Goal: Task Accomplishment & Management: Use online tool/utility

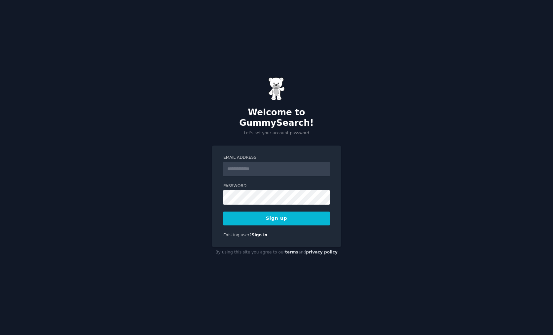
click at [279, 146] on div "Email Address Password Sign up Existing user? Sign in" at bounding box center [277, 197] width 130 height 102
click at [268, 162] on input "Email Address" at bounding box center [276, 169] width 106 height 15
type input "**********"
click at [361, 245] on div "**********" at bounding box center [276, 167] width 553 height 335
click at [282, 216] on button "Sign up" at bounding box center [276, 219] width 106 height 14
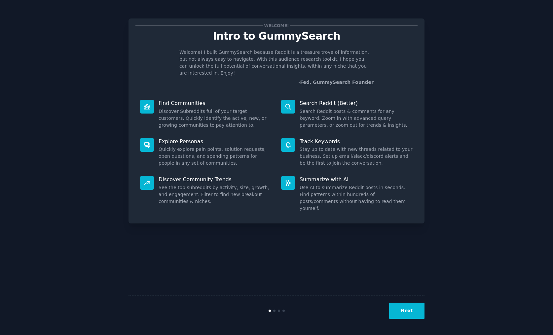
click at [412, 315] on button "Next" at bounding box center [406, 311] width 35 height 16
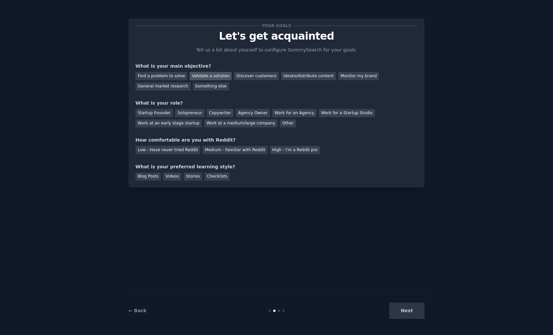
click at [209, 76] on div "Validate a solution" at bounding box center [211, 76] width 42 height 8
click at [153, 114] on div "Startup Founder" at bounding box center [154, 113] width 37 height 8
click at [186, 112] on div "Solopreneur" at bounding box center [189, 113] width 29 height 8
click at [205, 151] on div "Medium - Familiar with Reddit" at bounding box center [235, 150] width 65 height 8
click at [166, 174] on div "Videos" at bounding box center [172, 177] width 18 height 8
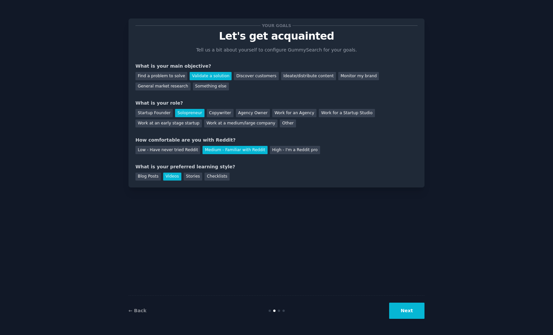
click at [402, 315] on button "Next" at bounding box center [406, 311] width 35 height 16
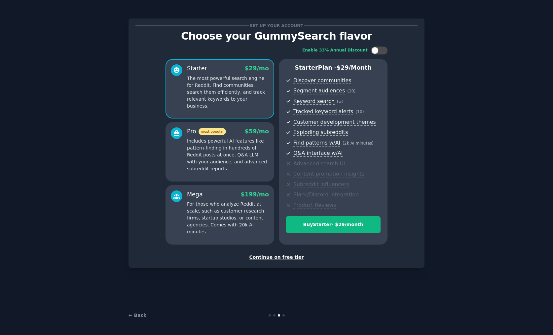
click at [280, 255] on div "Continue on free tier" at bounding box center [277, 257] width 282 height 7
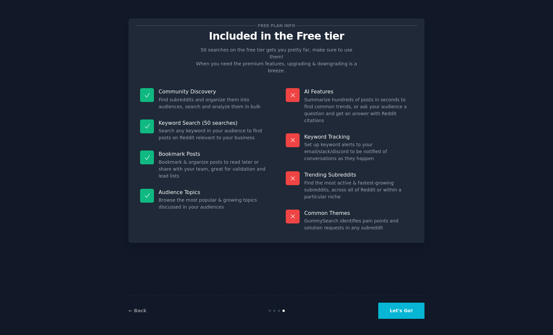
click at [403, 309] on button "Let's Go!" at bounding box center [401, 311] width 46 height 16
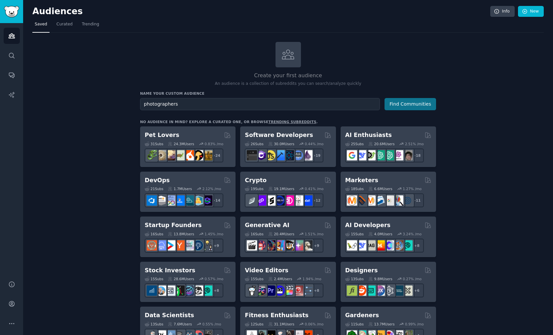
type input "photographers"
click at [414, 103] on button "Find Communities" at bounding box center [411, 104] width 52 height 12
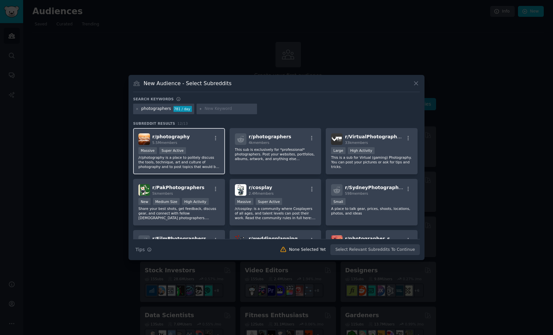
click at [201, 151] on div "Massive Super Active" at bounding box center [178, 151] width 81 height 8
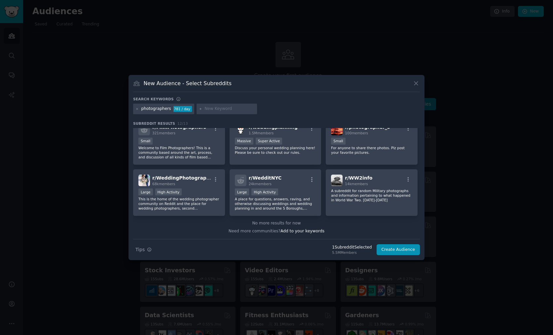
scroll to position [111, 0]
click at [199, 195] on div "Large High Activity" at bounding box center [178, 193] width 81 height 8
click at [215, 110] on input "text" at bounding box center [230, 109] width 50 height 6
type input "street photography"
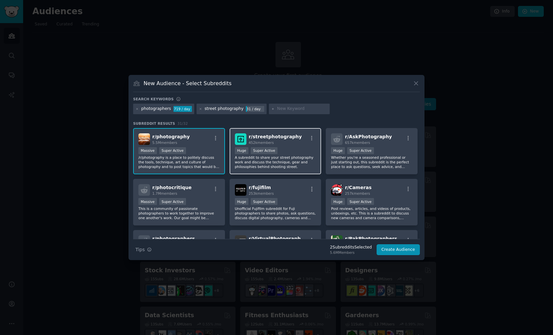
click at [292, 152] on div ">= 95th percentile for submissions / day Huge Super Active" at bounding box center [275, 151] width 81 height 8
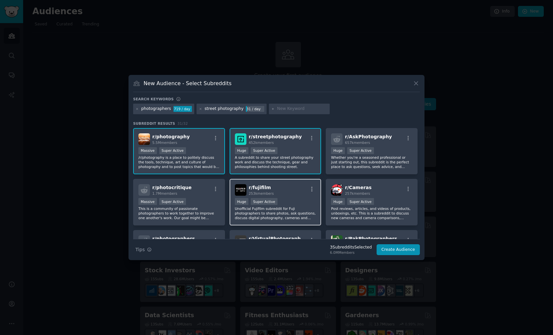
click at [297, 203] on div "Huge Super Active" at bounding box center [275, 202] width 81 height 8
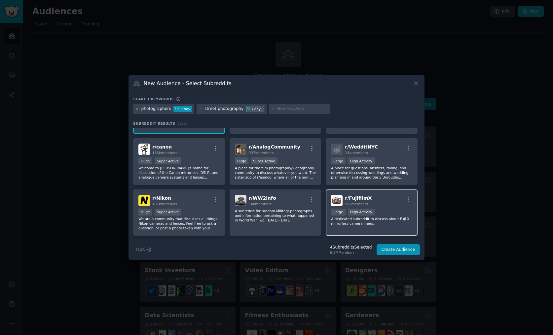
scroll to position [382, 0]
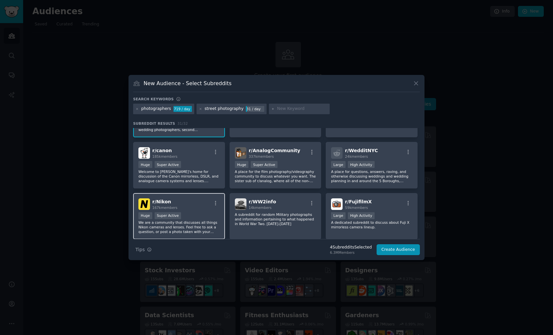
click at [204, 215] on div "Huge Super Active" at bounding box center [178, 217] width 81 height 8
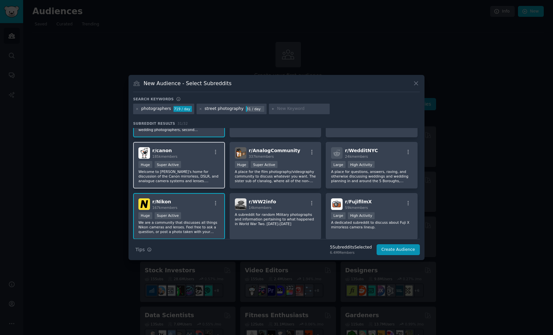
click at [196, 175] on p "Welcome to [PERSON_NAME]'s home for discussion of the Canon mirrorless, DSLR, a…" at bounding box center [178, 177] width 81 height 14
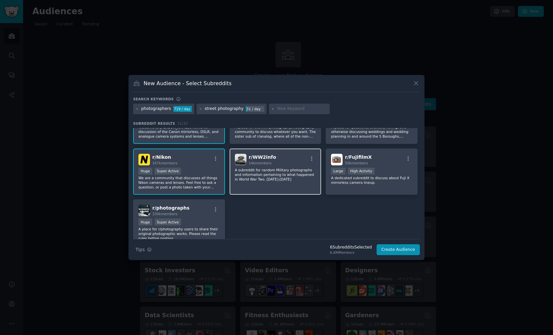
scroll to position [437, 0]
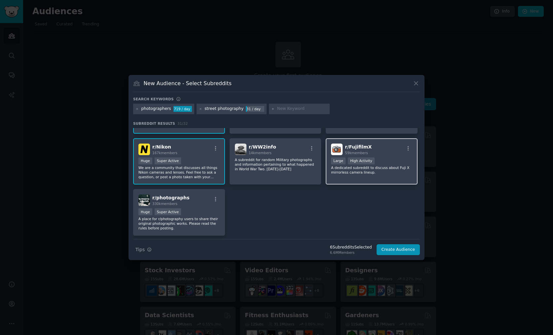
click at [380, 174] on p "A dedicated subreddit to discuss about Fuji X mirrorless camera lineup." at bounding box center [371, 170] width 81 height 9
click at [391, 250] on button "Create Audience" at bounding box center [399, 250] width 44 height 11
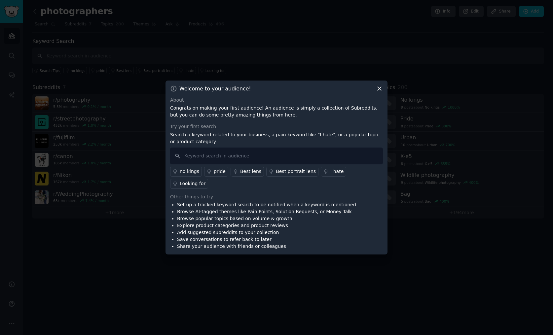
click at [330, 175] on div "I hate" at bounding box center [336, 171] width 13 height 7
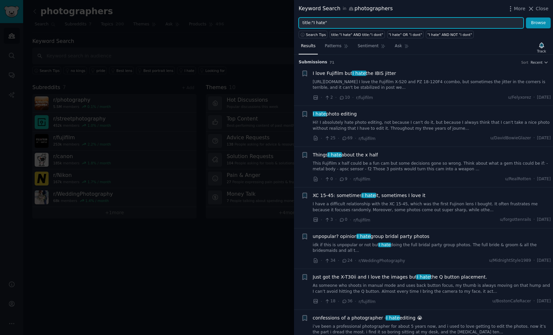
click at [353, 25] on input "title:"I hate"" at bounding box center [411, 23] width 225 height 11
type input "exif"
click at [539, 23] on button "Browse" at bounding box center [538, 23] width 25 height 11
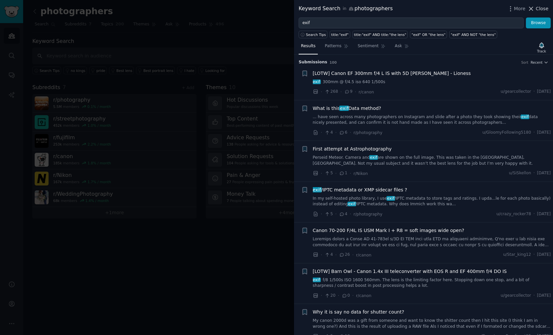
click at [536, 10] on span "Close" at bounding box center [542, 8] width 13 height 7
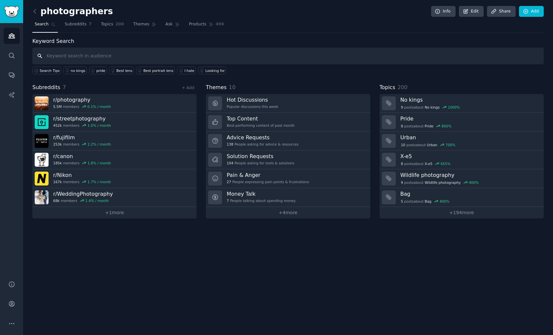
click at [199, 55] on input "text" at bounding box center [288, 56] width 512 height 17
click at [10, 54] on icon "Sidebar" at bounding box center [11, 55] width 5 height 5
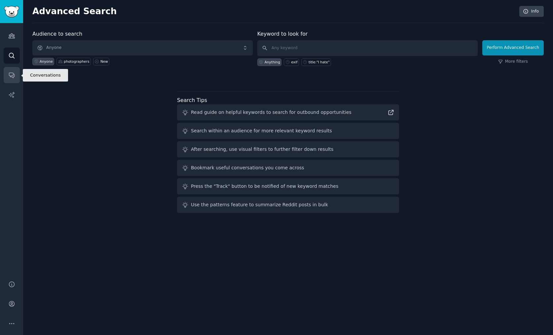
click at [18, 73] on link "Conversations" at bounding box center [12, 75] width 16 height 16
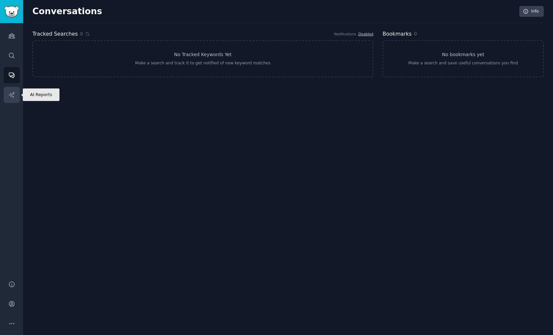
click at [14, 95] on icon "Sidebar" at bounding box center [11, 95] width 7 height 7
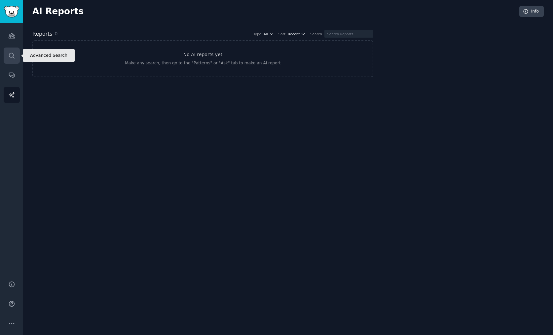
click at [15, 54] on icon "Sidebar" at bounding box center [11, 55] width 7 height 7
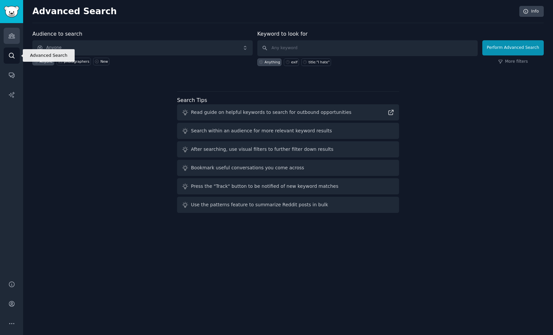
click at [14, 37] on icon "Sidebar" at bounding box center [12, 36] width 6 height 5
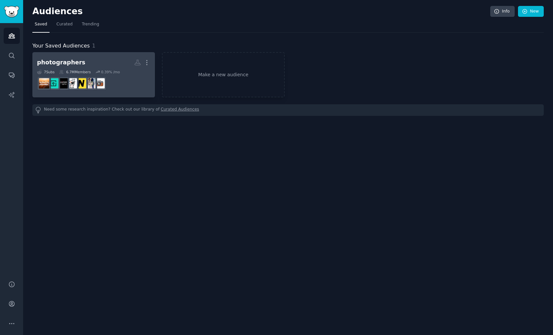
click at [99, 71] on icon at bounding box center [98, 72] width 4 height 2
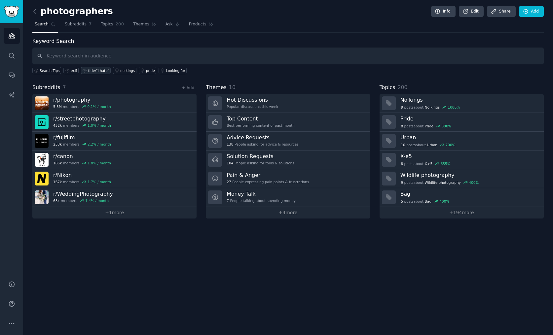
click at [100, 71] on div "title:"I hate"" at bounding box center [98, 70] width 21 height 5
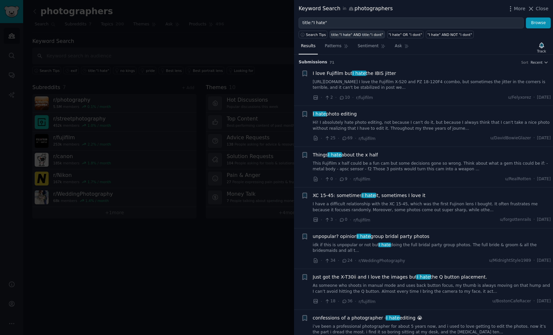
click at [368, 37] on div "title:"I hate" AND title:"i dont"" at bounding box center [357, 34] width 52 height 5
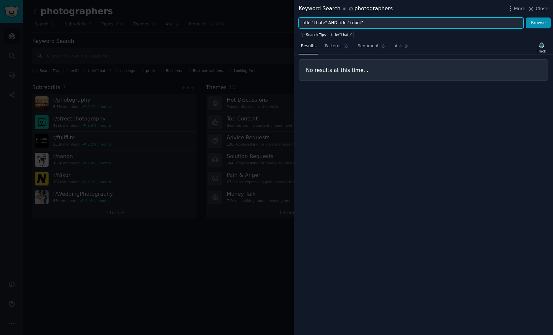
click at [331, 22] on input "title:"I hate" AND title:"i dont"" at bounding box center [411, 23] width 225 height 11
type input "title:"I hate" OR title:"i dont""
click at [539, 23] on button "Browse" at bounding box center [538, 23] width 25 height 11
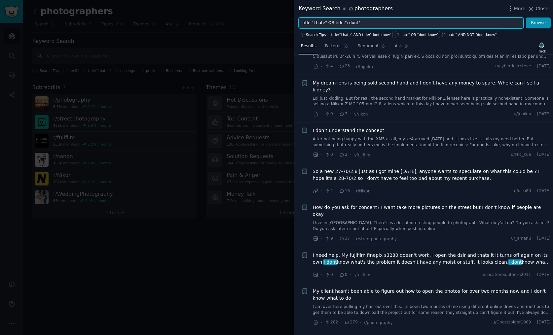
scroll to position [162, 0]
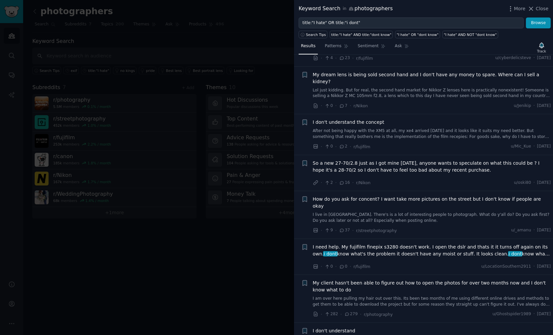
click at [382, 212] on link "I live in [GEOGRAPHIC_DATA]. There's is a lot of interesting people to photogra…" at bounding box center [432, 218] width 238 height 12
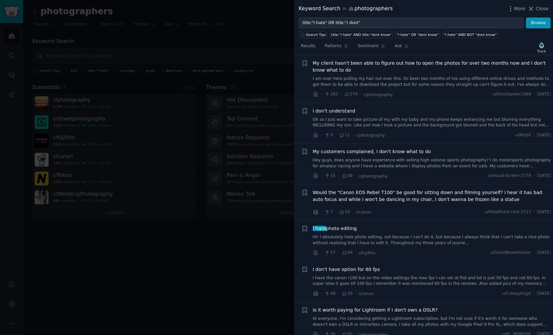
scroll to position [657, 0]
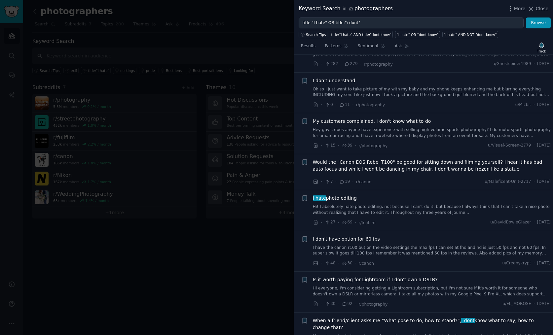
click at [376, 127] on link "Hey guys, does anyone have experience with selling high volume sports photograp…" at bounding box center [432, 133] width 238 height 12
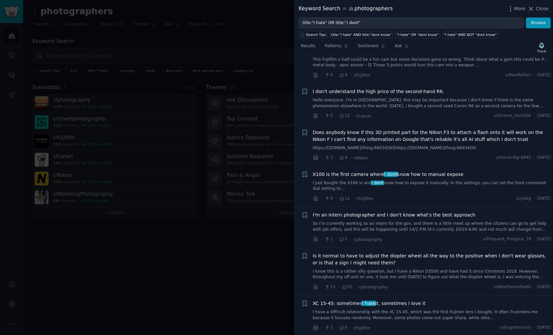
scroll to position [1377, 0]
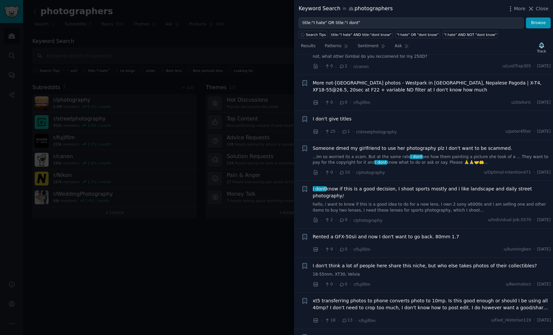
click at [337, 154] on link "...Im so worried its a scam. But at the same rate i dont see how them painting …" at bounding box center [432, 160] width 238 height 12
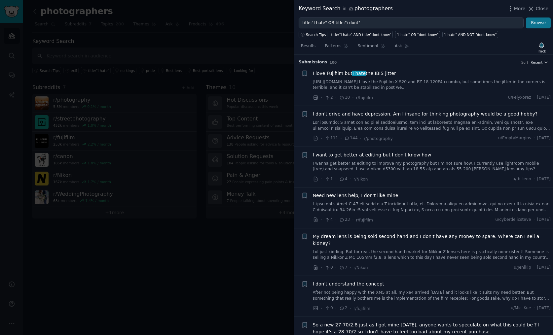
click at [530, 21] on button "Browse" at bounding box center [538, 23] width 25 height 11
click at [370, 47] on span "Sentiment" at bounding box center [368, 46] width 21 height 6
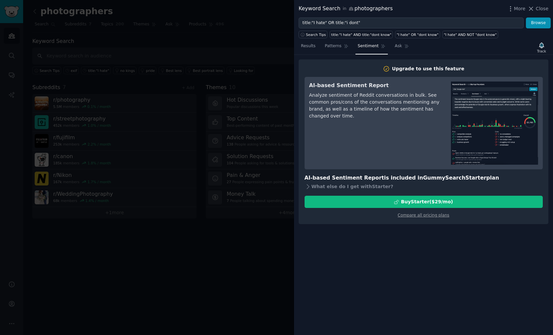
click at [371, 46] on span "Sentiment" at bounding box center [368, 46] width 21 height 6
click at [307, 45] on span "Results" at bounding box center [308, 46] width 15 height 6
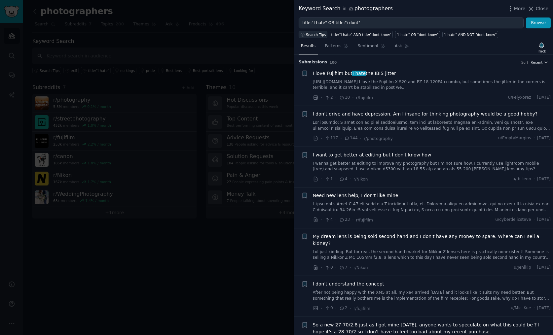
click at [318, 36] on span "Search Tips" at bounding box center [316, 34] width 20 height 5
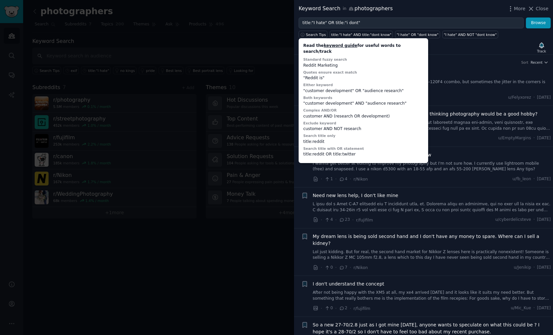
click at [453, 50] on div "Results Patterns Sentiment Ask Track" at bounding box center [423, 48] width 259 height 14
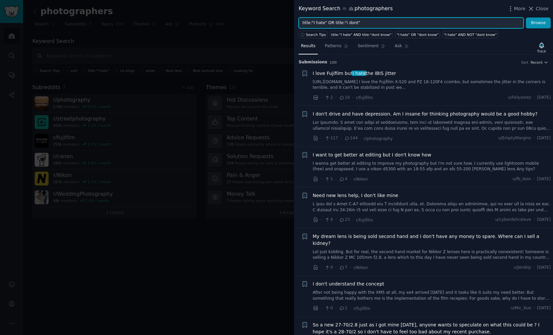
click at [368, 24] on input "title:"I hate" OR title:"i dont"" at bounding box center [411, 23] width 225 height 11
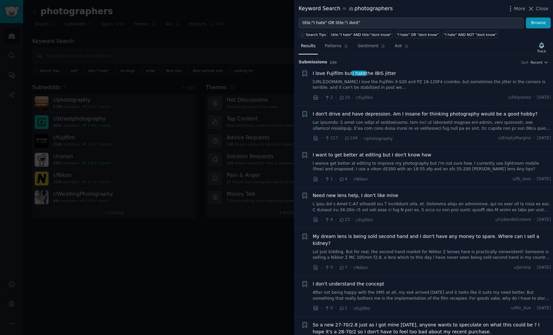
click at [252, 59] on div at bounding box center [276, 167] width 553 height 335
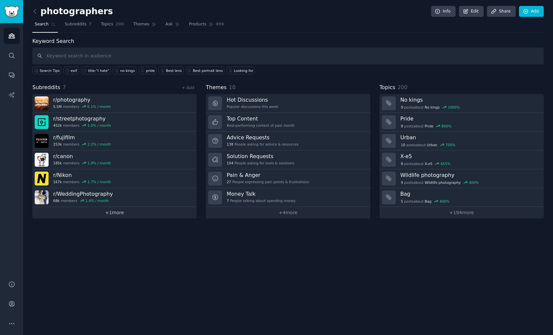
click at [110, 207] on link "+ 1 more" at bounding box center [114, 213] width 164 height 12
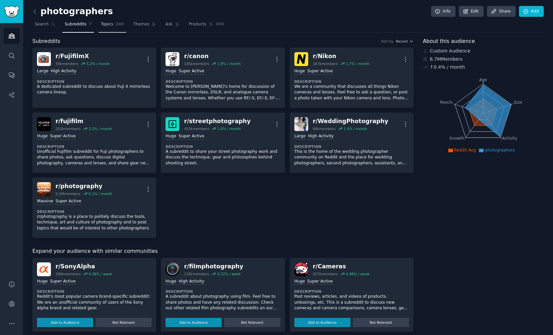
click at [116, 25] on span "200" at bounding box center [120, 24] width 9 height 6
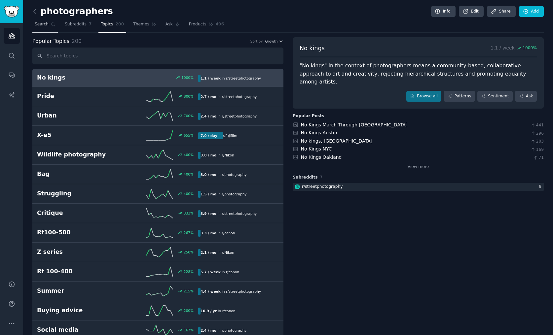
click at [43, 30] on link "Search" at bounding box center [44, 26] width 25 height 14
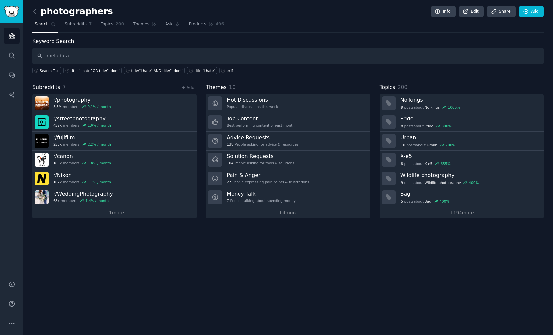
type input "metadata"
